Goal: Find specific page/section: Find specific page/section

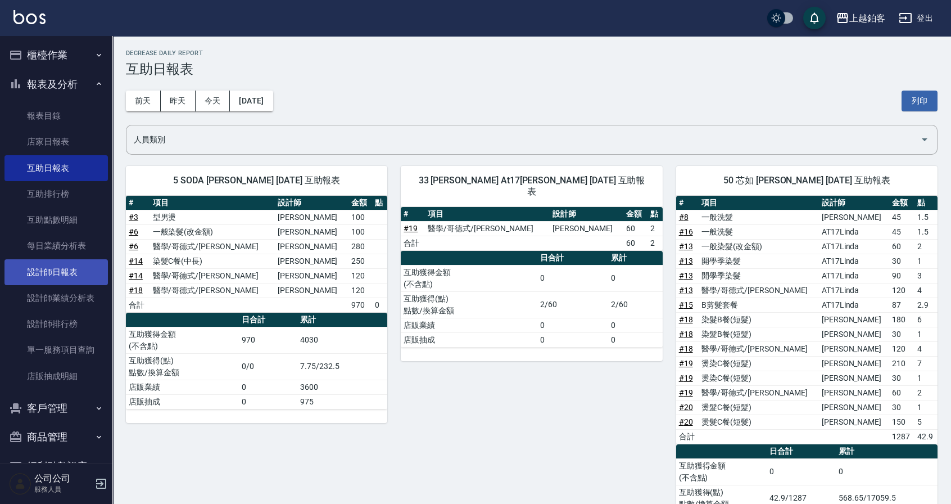
click at [66, 272] on link "設計師日報表" at bounding box center [55, 272] width 103 height 26
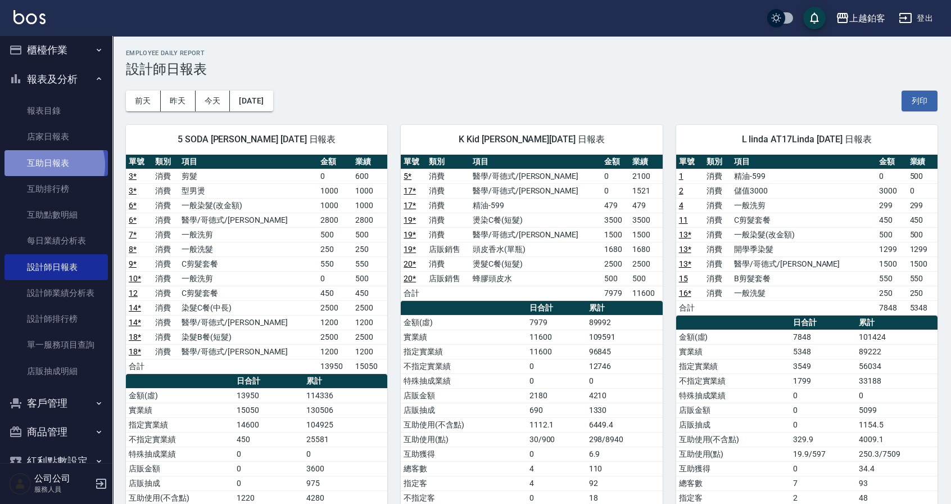
click at [50, 165] on link "互助日報表" at bounding box center [55, 163] width 103 height 26
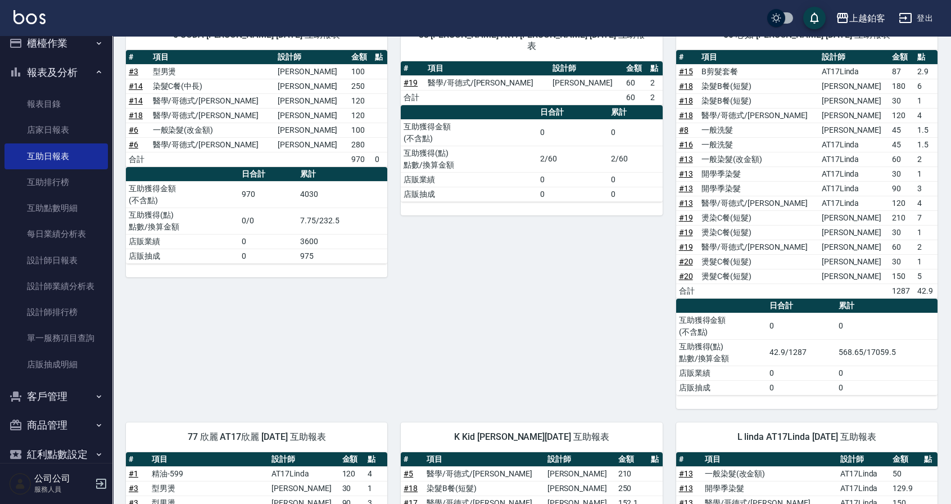
scroll to position [145, 0]
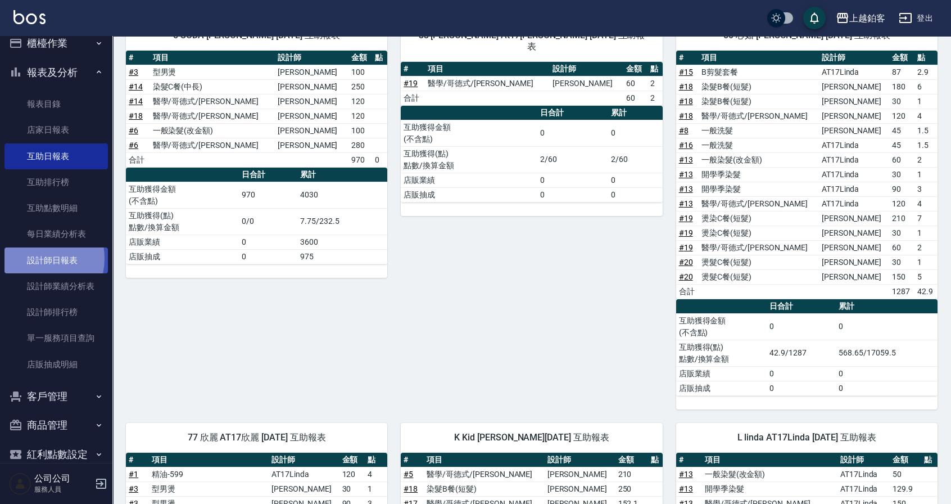
click at [33, 258] on link "設計師日報表" at bounding box center [55, 260] width 103 height 26
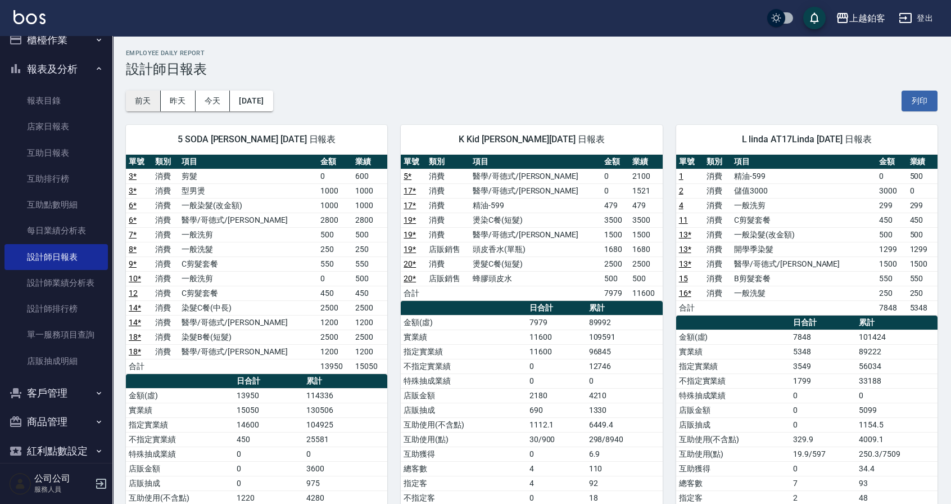
click at [155, 101] on button "前天" at bounding box center [143, 101] width 35 height 21
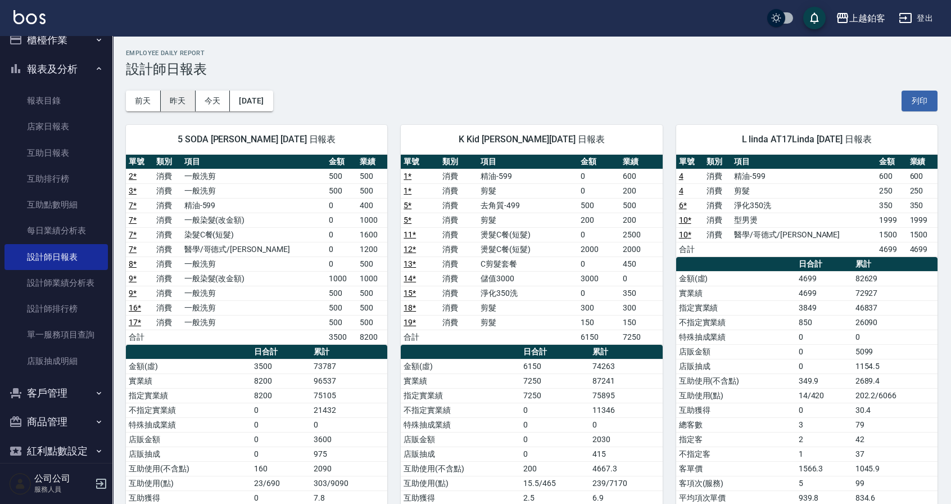
click at [192, 91] on button "昨天" at bounding box center [178, 101] width 35 height 21
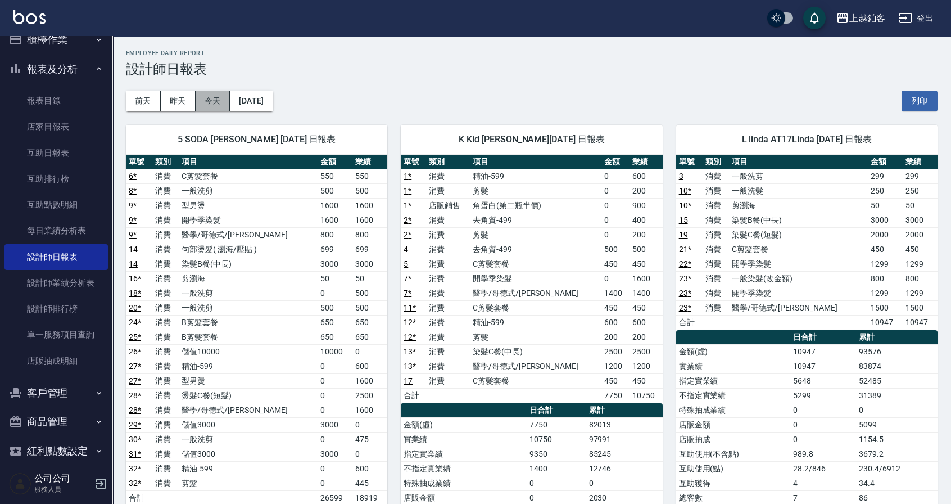
click at [197, 93] on button "今天" at bounding box center [213, 101] width 35 height 21
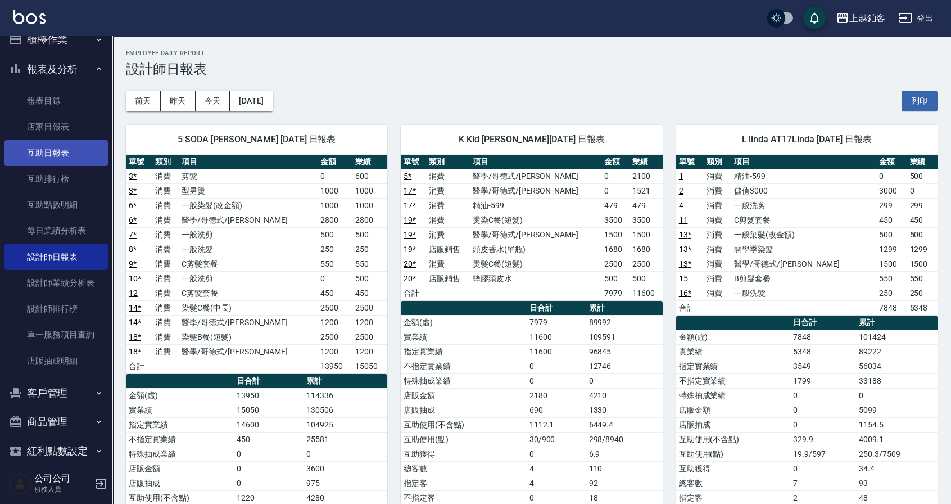
click at [70, 159] on link "互助日報表" at bounding box center [55, 153] width 103 height 26
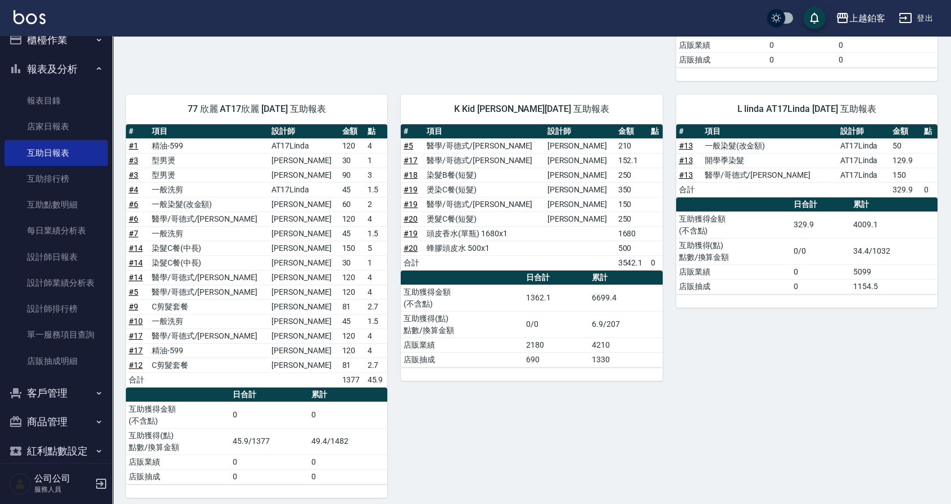
scroll to position [474, 0]
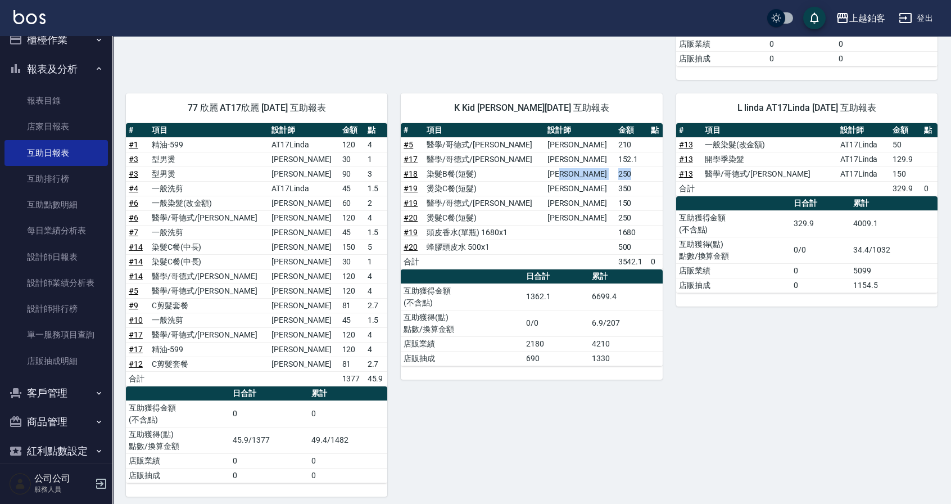
drag, startPoint x: 591, startPoint y: 173, endPoint x: 621, endPoint y: 174, distance: 29.3
click at [621, 174] on tr "# 18 染髮B餐(短髮) [PERSON_NAME] 250" at bounding box center [531, 173] width 261 height 15
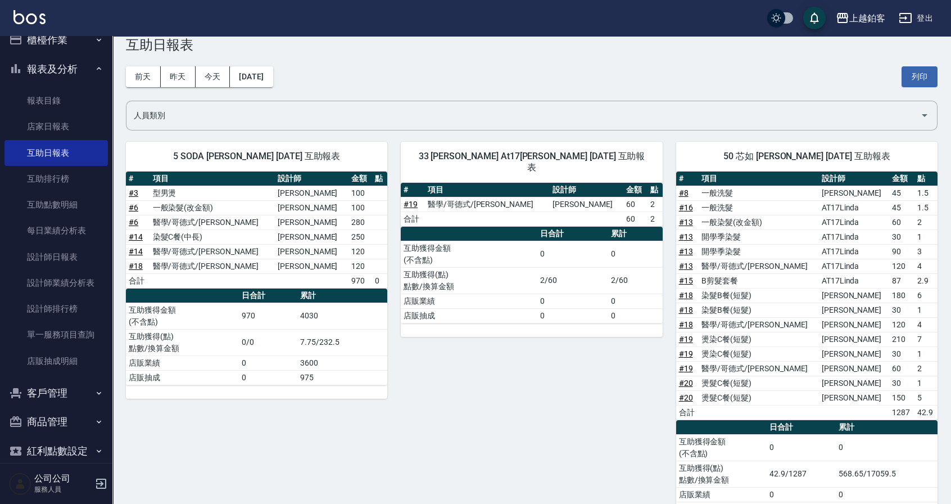
scroll to position [0, 0]
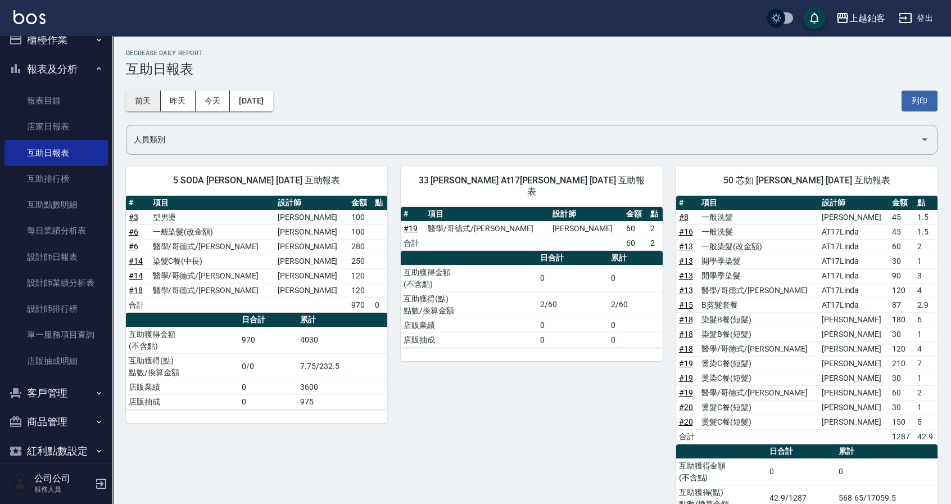
click at [152, 100] on button "前天" at bounding box center [143, 101] width 35 height 21
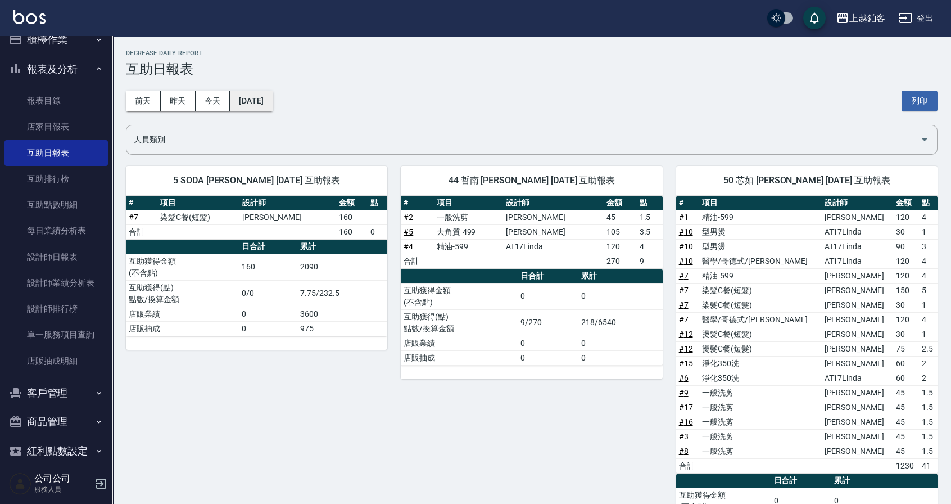
click at [254, 91] on button "[DATE]" at bounding box center [251, 101] width 43 height 21
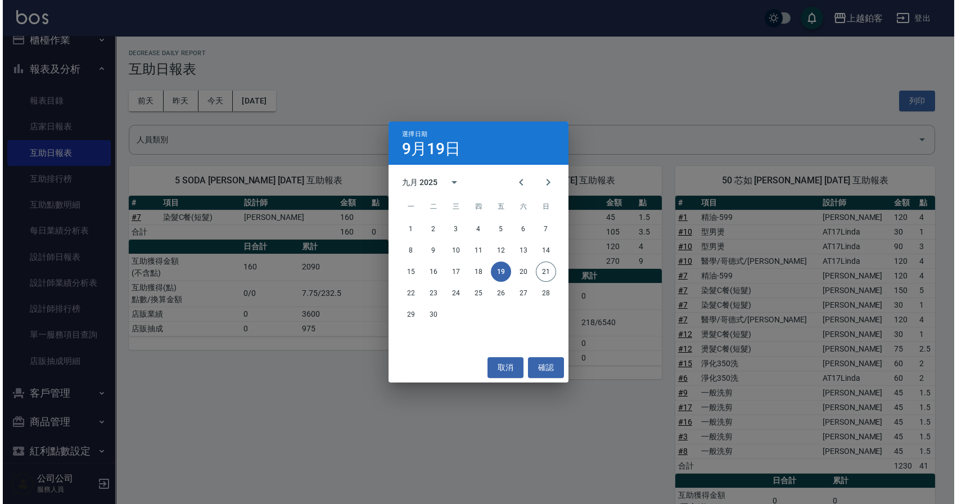
scroll to position [1, 0]
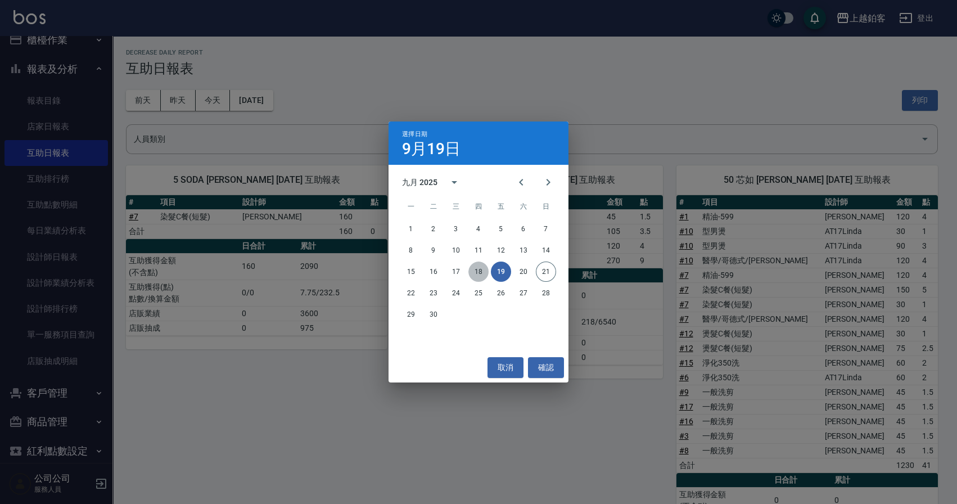
click at [479, 274] on button "18" at bounding box center [478, 271] width 20 height 20
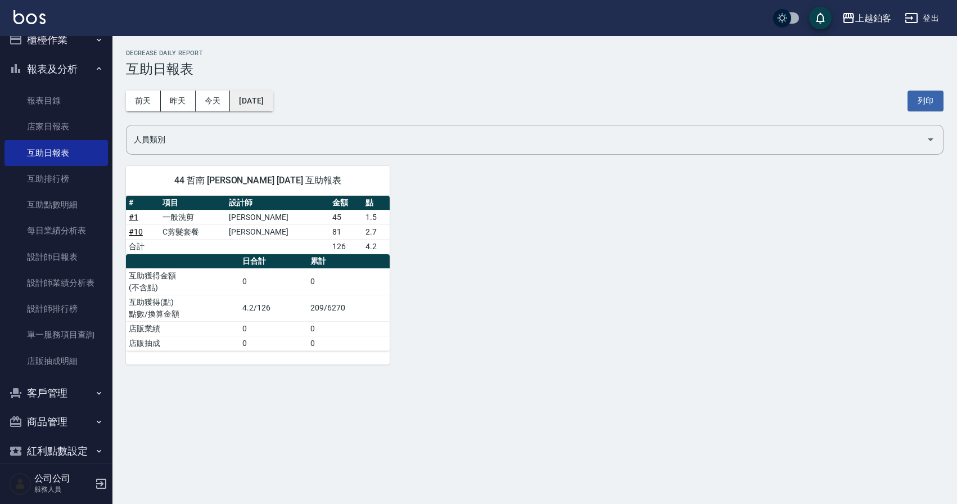
click at [273, 98] on button "[DATE]" at bounding box center [251, 101] width 43 height 21
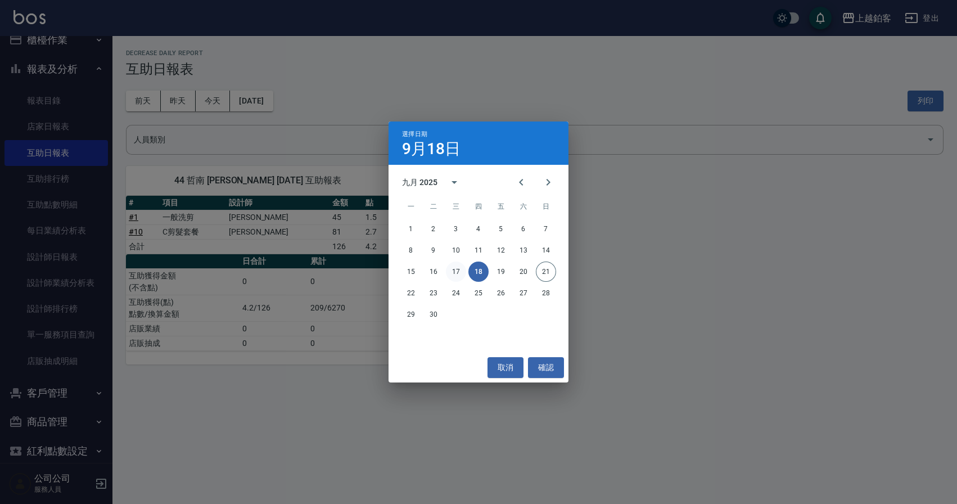
click at [460, 267] on button "17" at bounding box center [456, 271] width 20 height 20
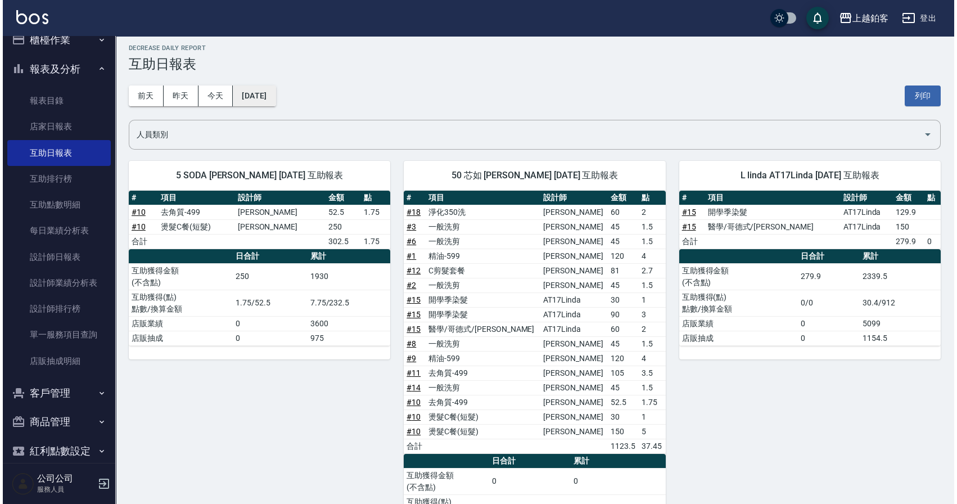
scroll to position [6, 0]
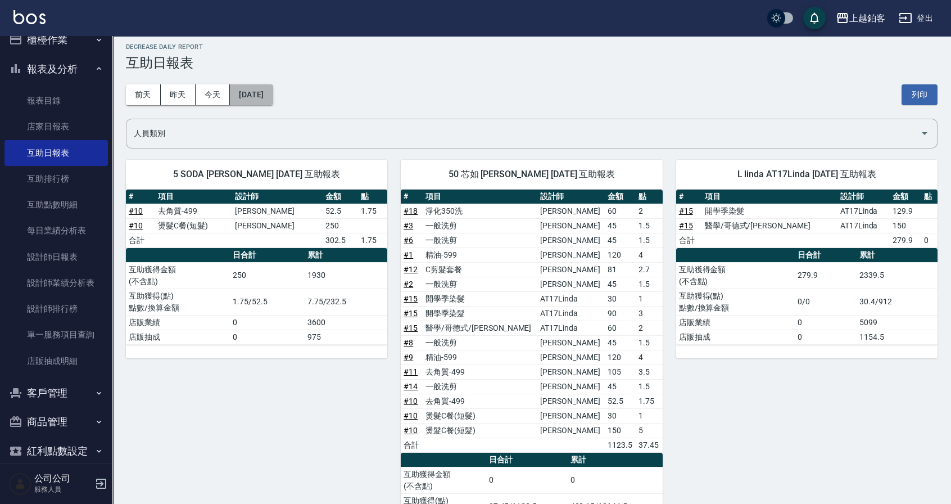
click at [268, 101] on button "[DATE]" at bounding box center [251, 94] width 43 height 21
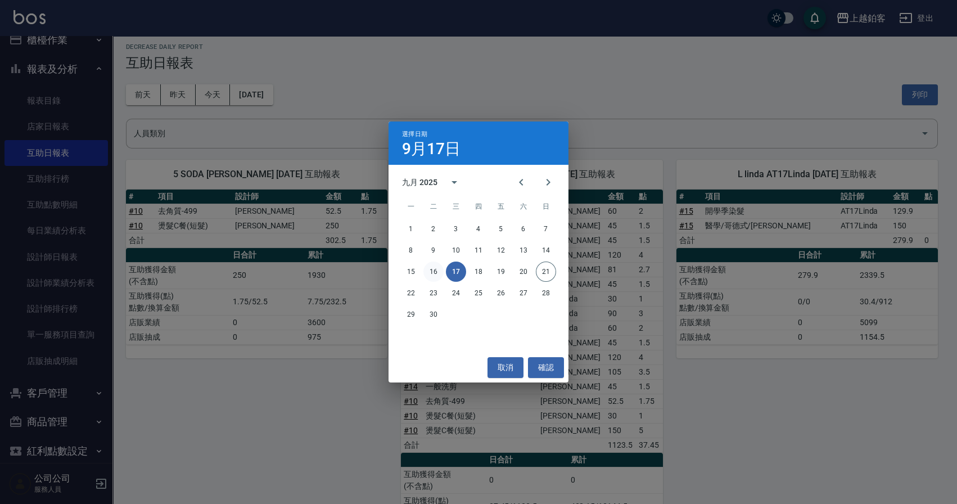
click at [429, 274] on button "16" at bounding box center [433, 271] width 20 height 20
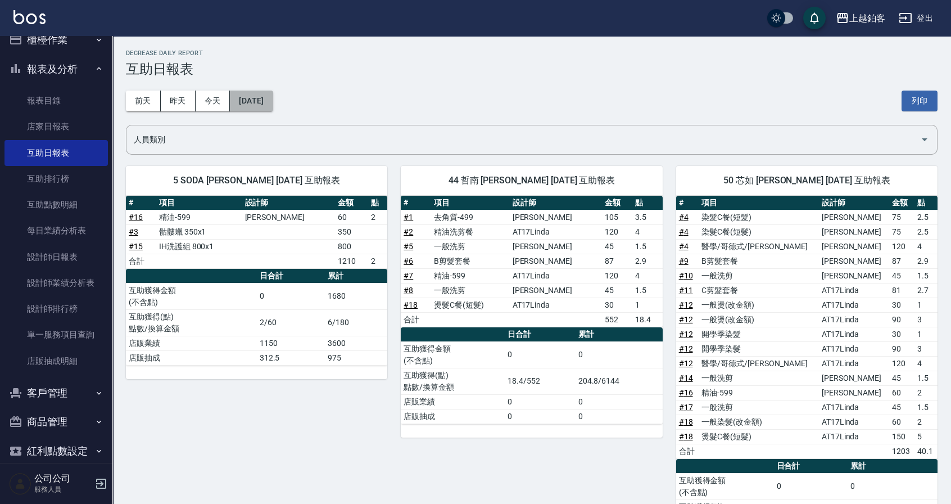
click at [254, 104] on button "[DATE]" at bounding box center [251, 101] width 43 height 21
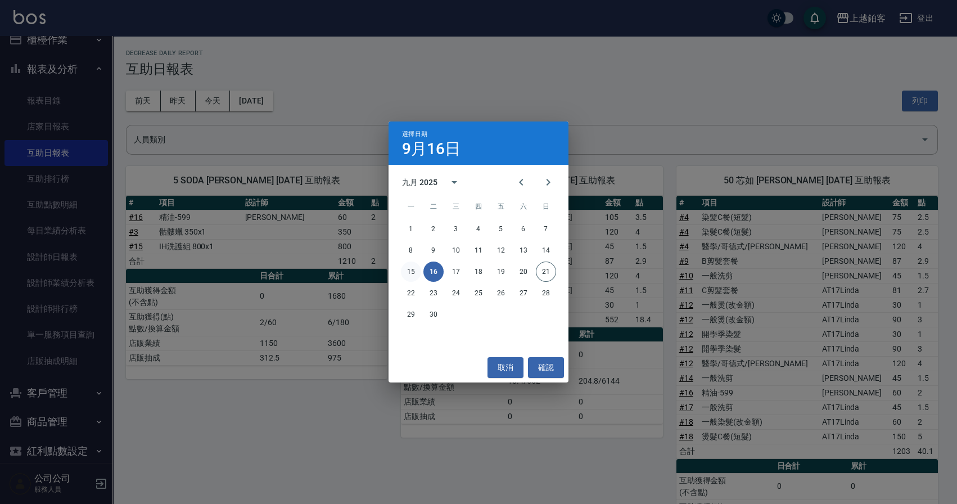
click at [418, 269] on button "15" at bounding box center [411, 271] width 20 height 20
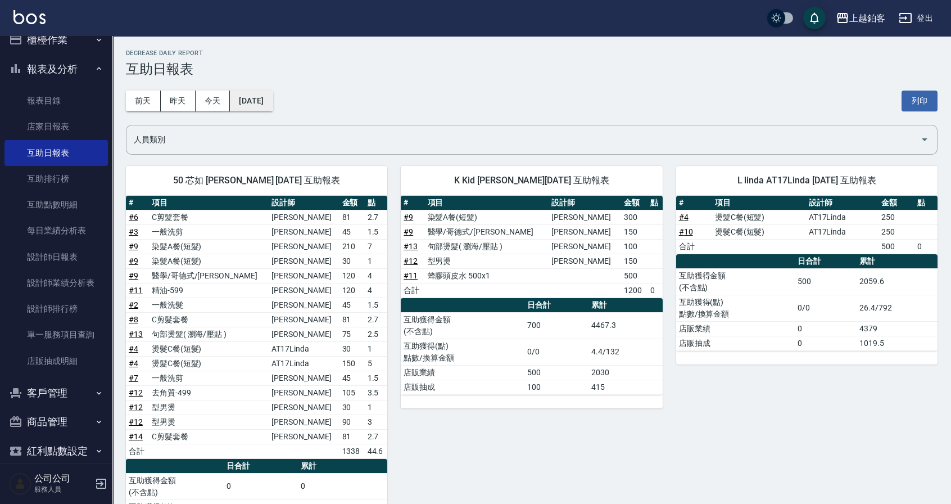
click at [271, 98] on button "[DATE]" at bounding box center [251, 101] width 43 height 21
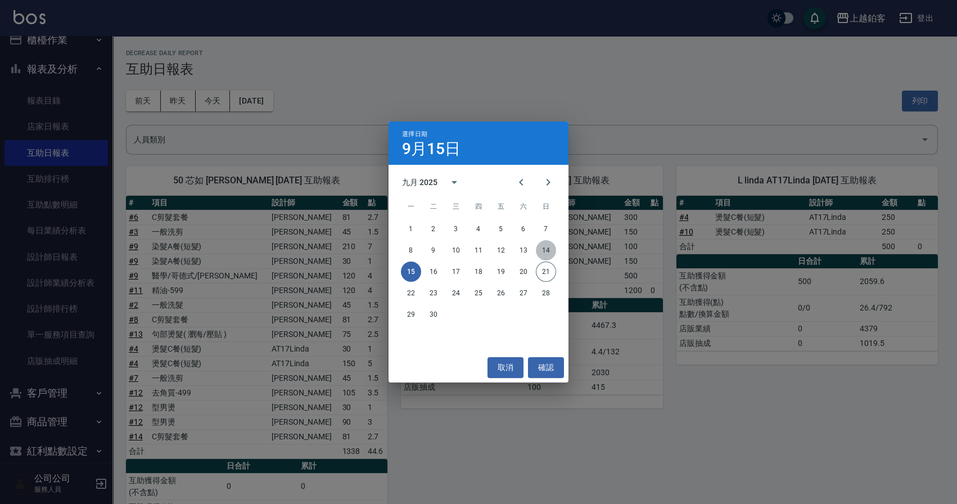
click at [549, 253] on button "14" at bounding box center [546, 250] width 20 height 20
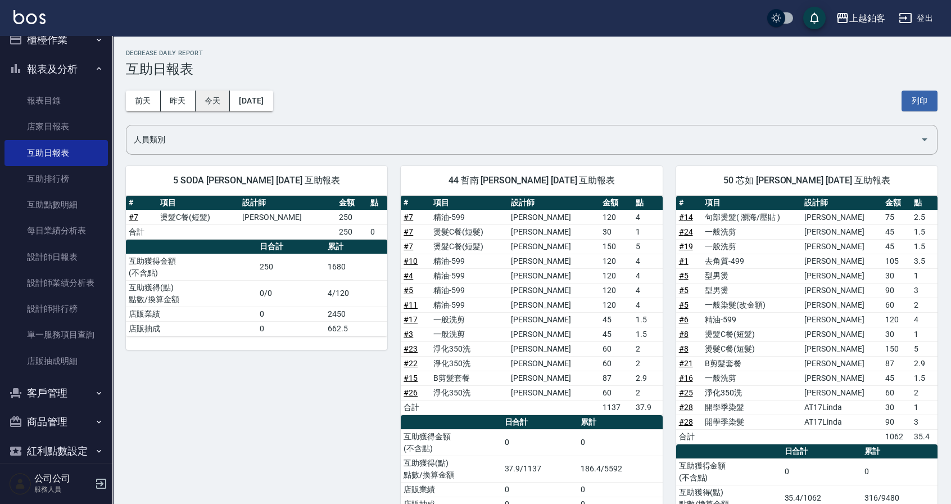
click at [208, 101] on button "今天" at bounding box center [213, 101] width 35 height 21
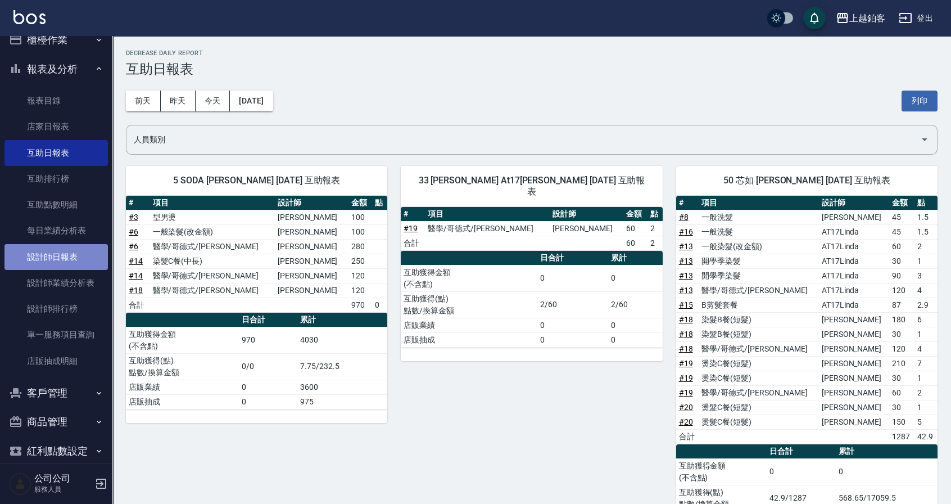
click at [74, 258] on link "設計師日報表" at bounding box center [55, 257] width 103 height 26
